Goal: Information Seeking & Learning: Learn about a topic

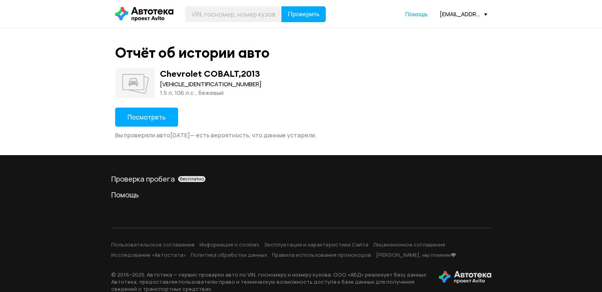
click at [174, 86] on div "[VEHICLE_IDENTIFICATION_NUMBER]" at bounding box center [211, 84] width 102 height 9
copy div "[VEHICLE_IDENTIFICATION_NUMBER]"
click at [175, 83] on div "XW8AG4NH6LK135759" at bounding box center [217, 84] width 114 height 9
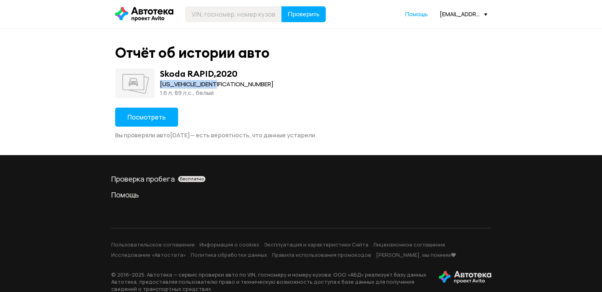
copy div "XW8AG4NH6LK135759"
click at [137, 116] on span "Посмотреть" at bounding box center [147, 117] width 38 height 9
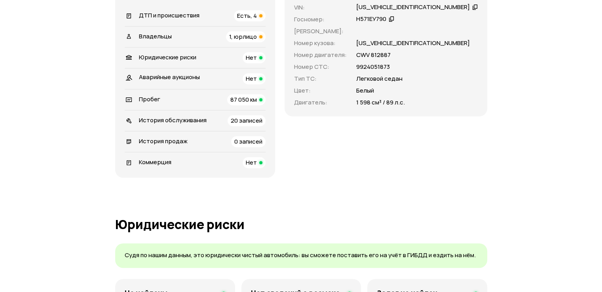
scroll to position [277, 0]
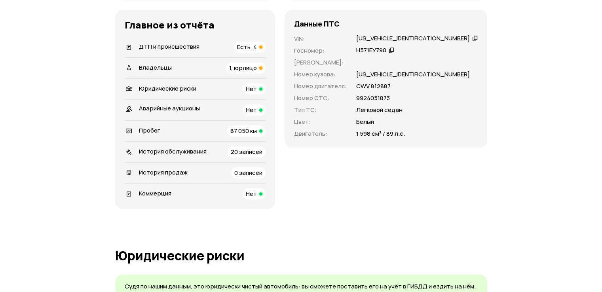
click at [164, 137] on div "Пробег 87 050 км" at bounding box center [195, 131] width 141 height 11
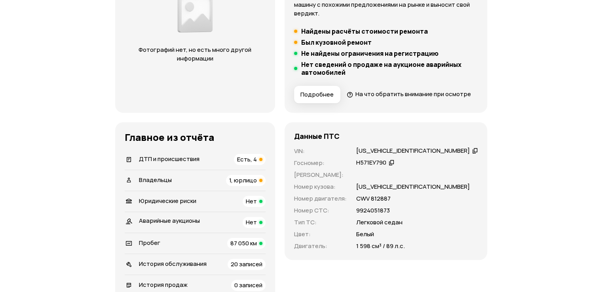
scroll to position [165, 0]
click at [226, 189] on li "Владельцы 1, юрлицо" at bounding box center [195, 180] width 141 height 21
click at [222, 186] on div "Владельцы 1, юрлицо" at bounding box center [195, 180] width 141 height 11
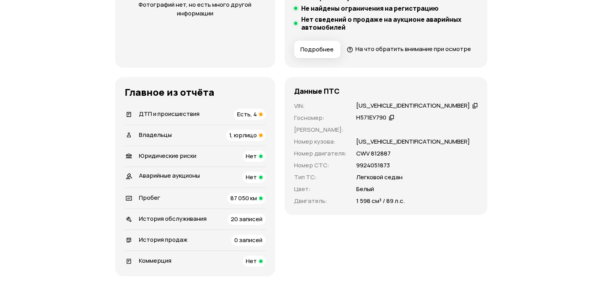
scroll to position [299, 0]
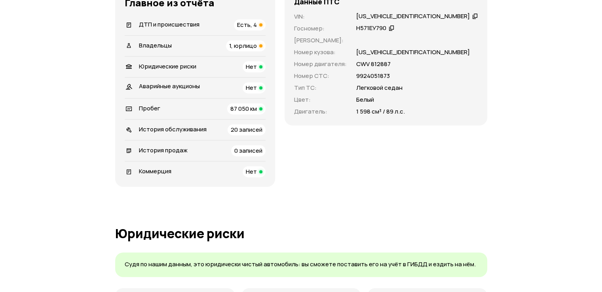
click at [195, 177] on div "Коммерция Нет" at bounding box center [195, 171] width 141 height 11
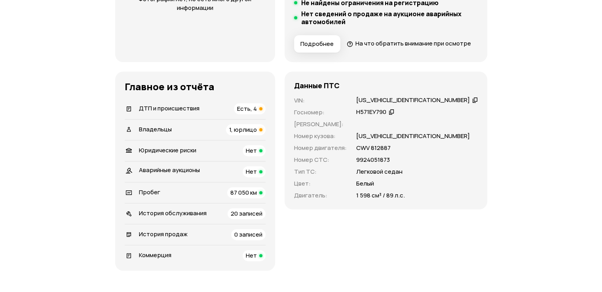
scroll to position [0, 0]
